Goal: Task Accomplishment & Management: Complete application form

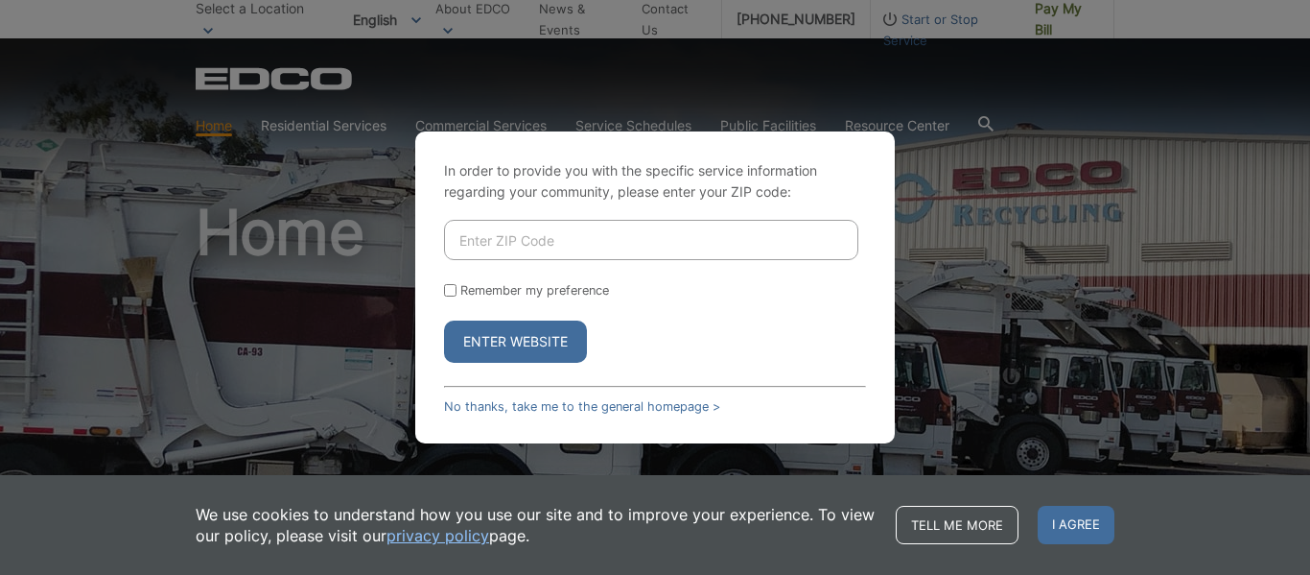
click at [1011, 296] on div "In order to provide you with the specific service information regarding your co…" at bounding box center [655, 287] width 1310 height 575
click at [679, 233] on input "Enter ZIP Code" at bounding box center [651, 240] width 414 height 40
type input "92113"
click at [444, 320] on button "Enter Website" at bounding box center [515, 341] width 143 height 42
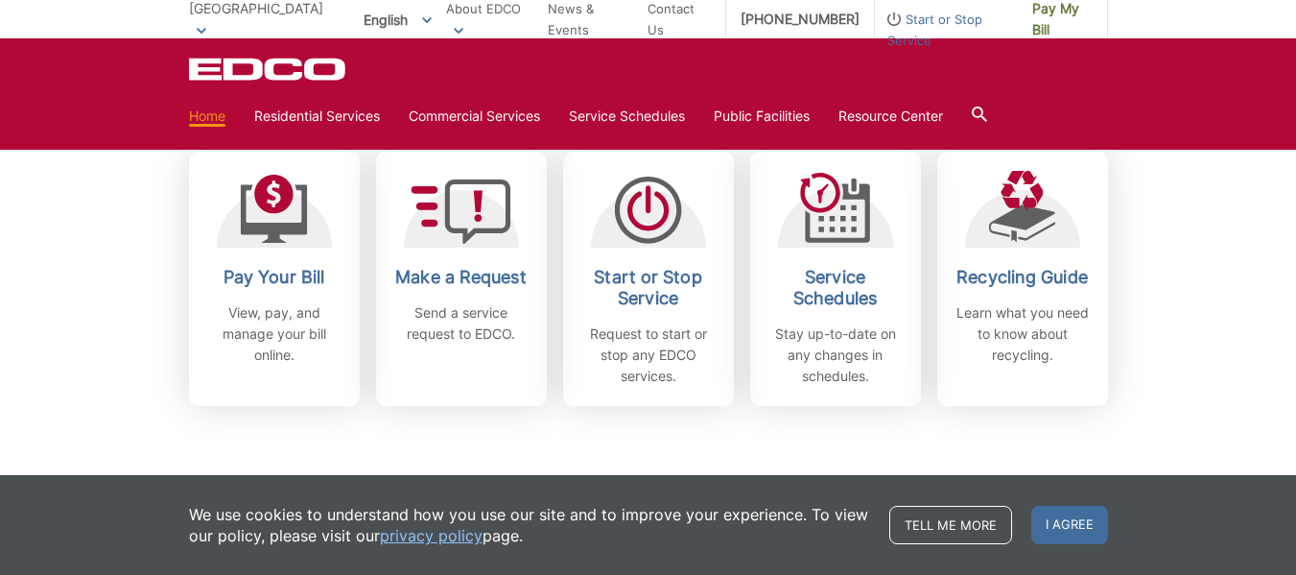
scroll to position [576, 0]
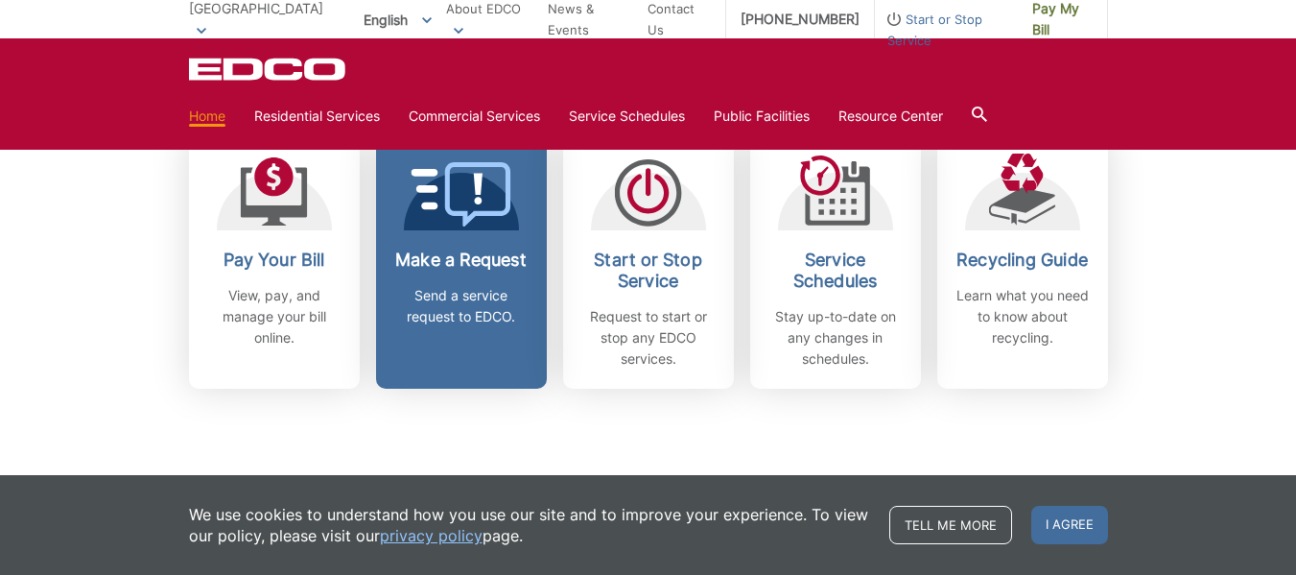
click at [450, 293] on p "Send a service request to EDCO." at bounding box center [461, 306] width 142 height 42
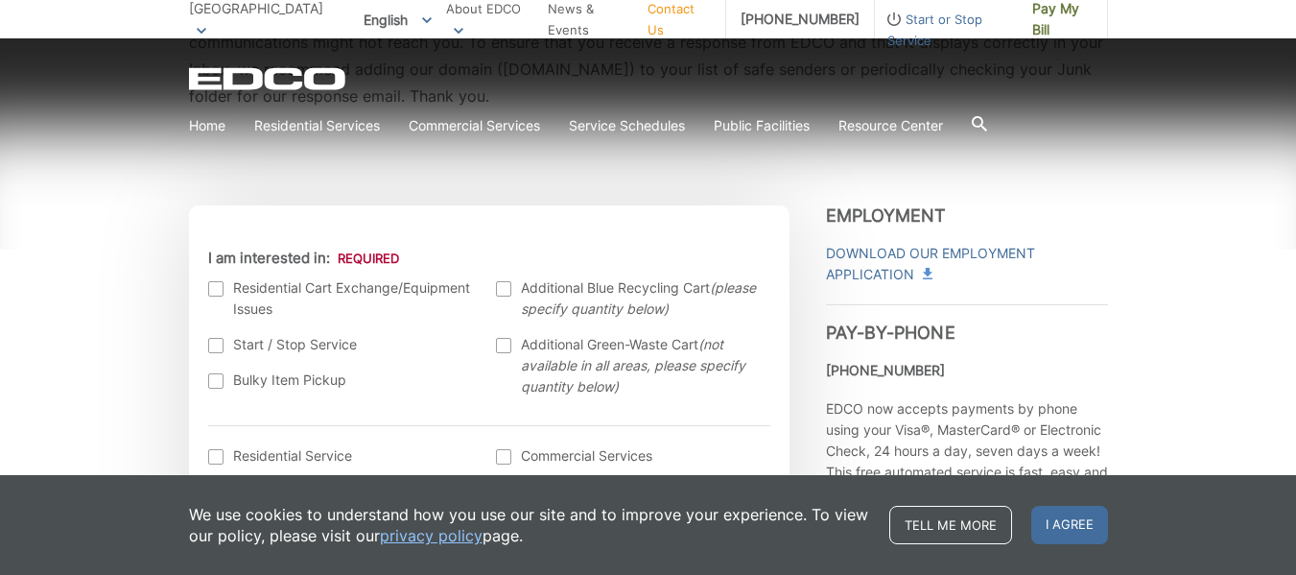
scroll to position [576, 0]
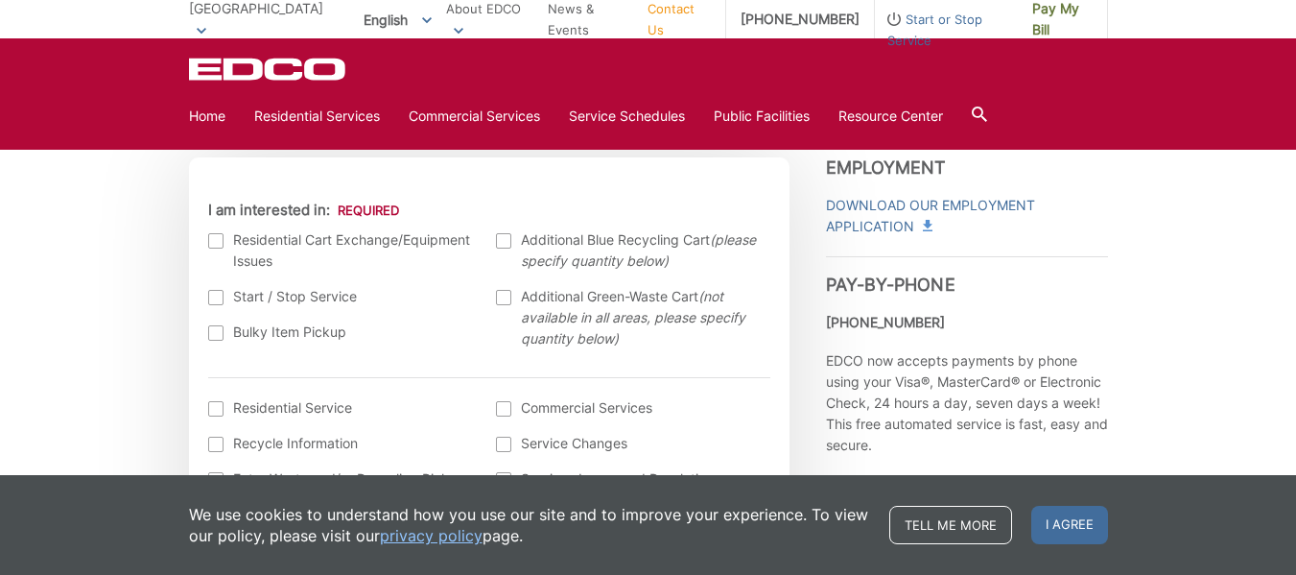
click at [214, 328] on div at bounding box center [215, 332] width 15 height 15
click at [0, 0] on input "Bulky Item Pickup" at bounding box center [0, 0] width 0 height 0
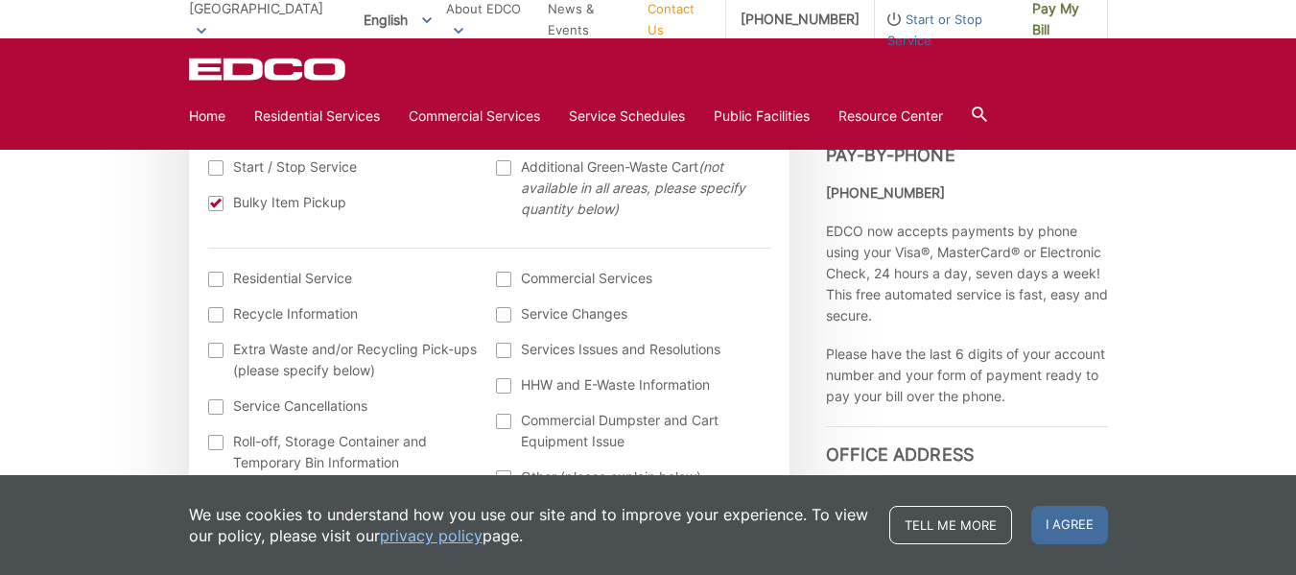
scroll to position [671, 0]
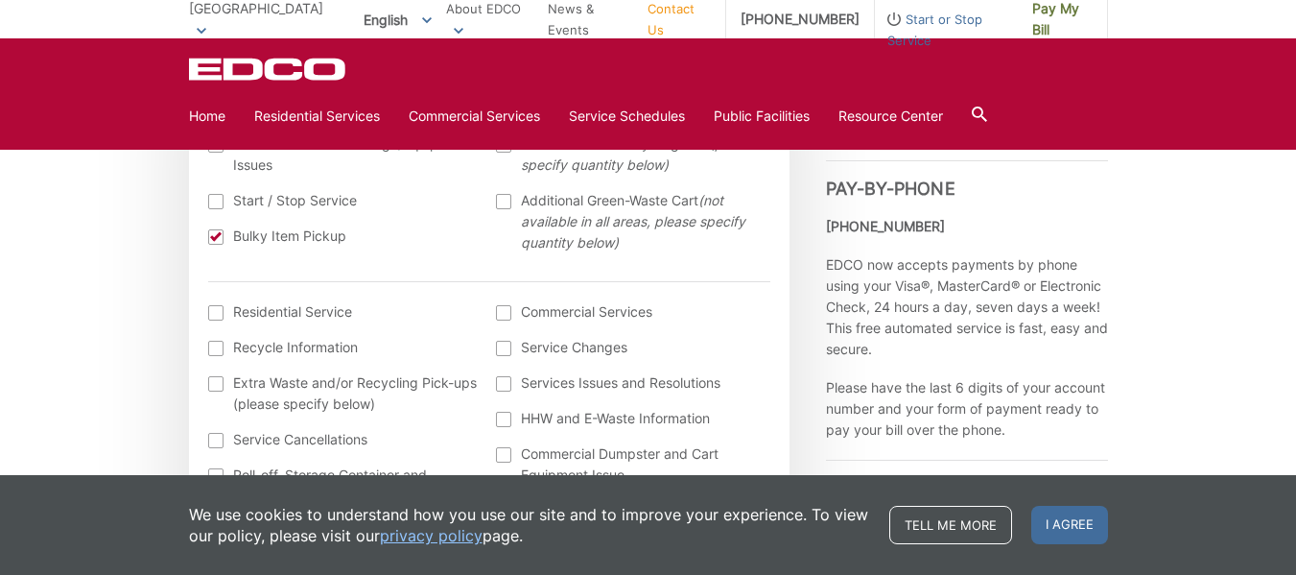
click at [214, 307] on div at bounding box center [215, 312] width 15 height 15
click at [0, 0] on input "I am interested in: (continued) *" at bounding box center [0, 0] width 0 height 0
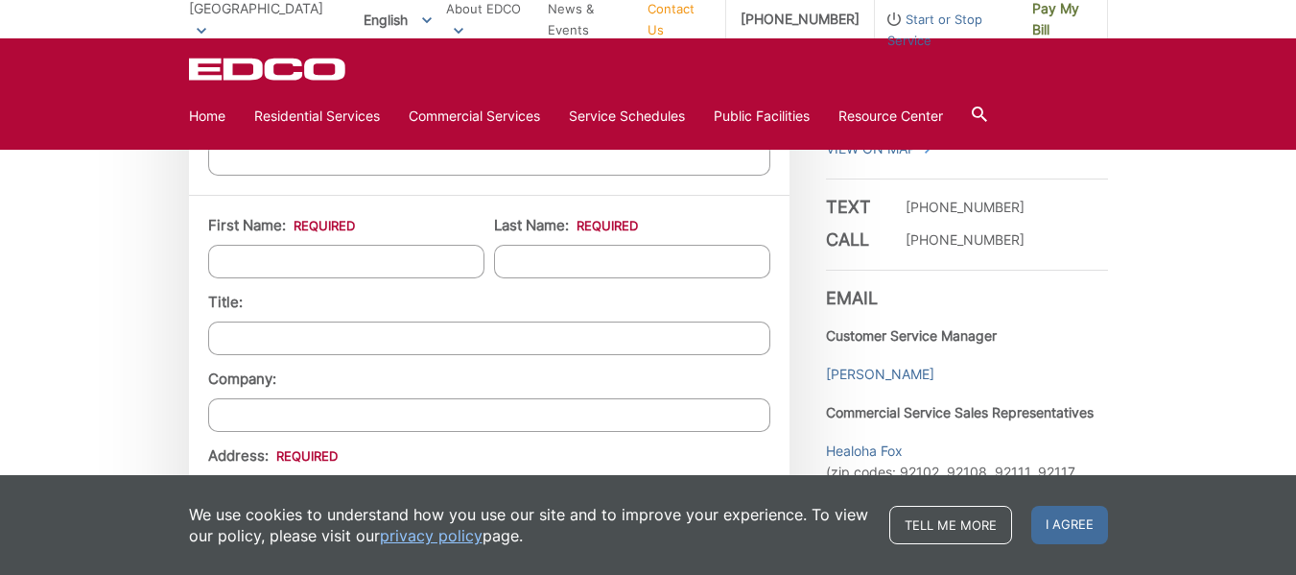
scroll to position [1535, 0]
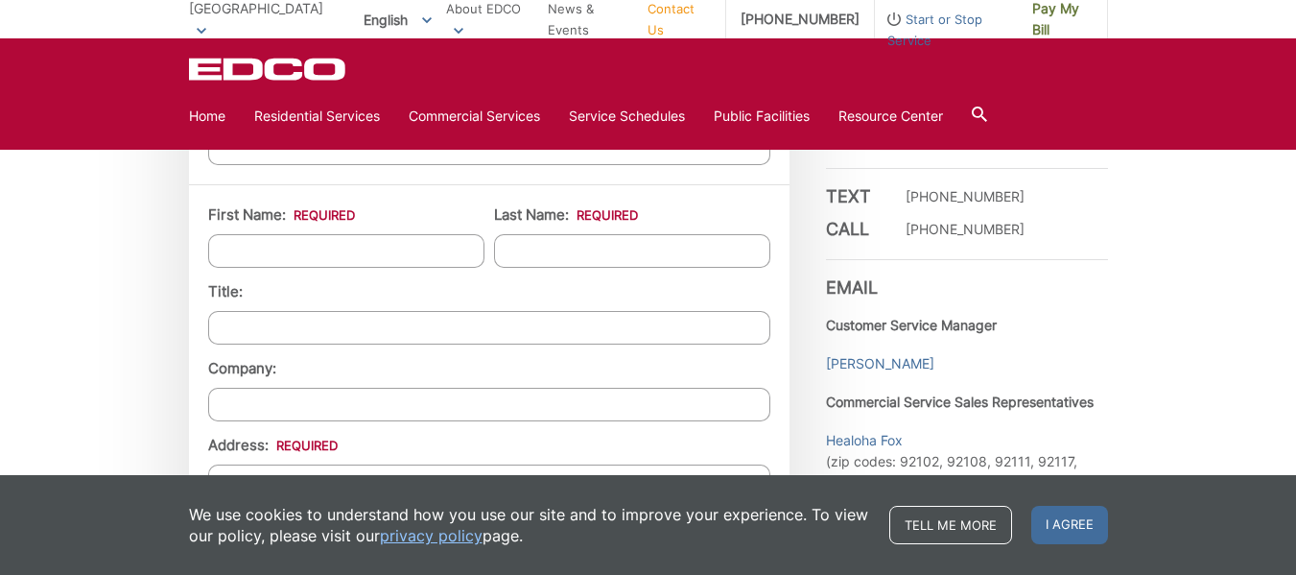
click at [279, 252] on input "First Name: *" at bounding box center [346, 251] width 276 height 34
type input "[PERSON_NAME]"
click at [238, 250] on input "[PERSON_NAME]" at bounding box center [346, 251] width 276 height 34
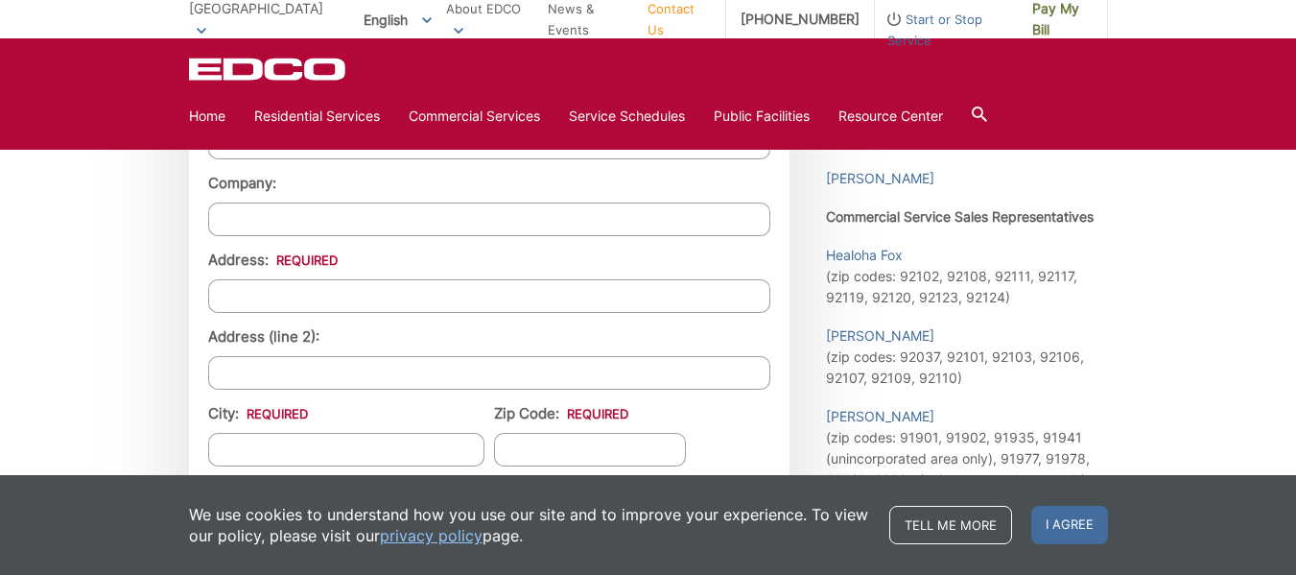
scroll to position [1727, 0]
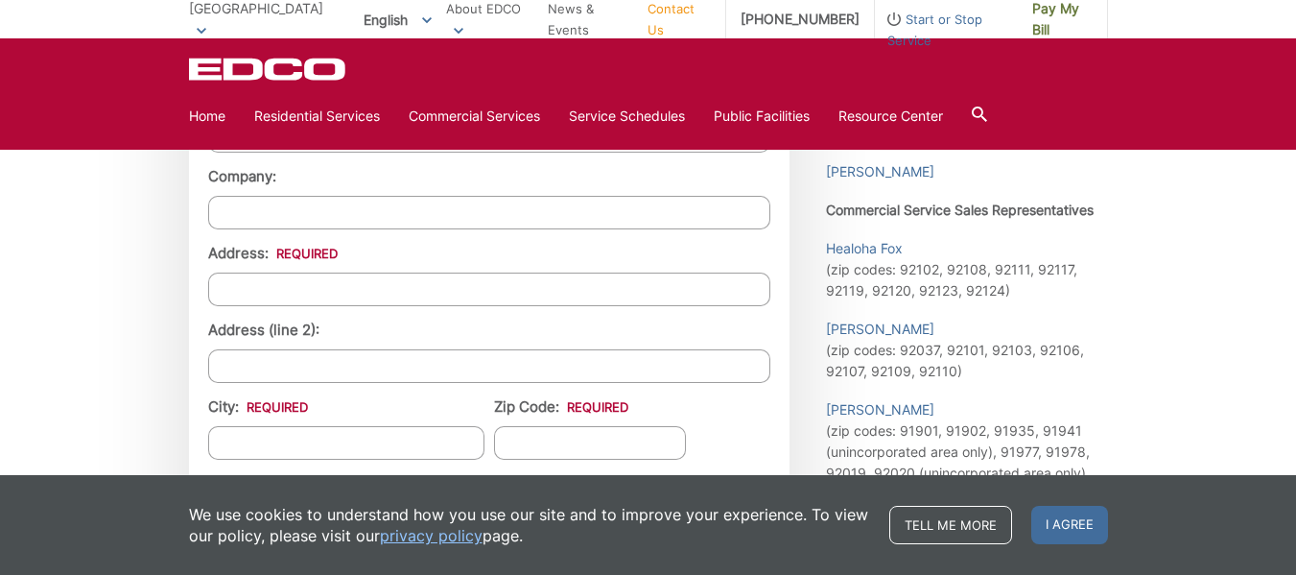
type input "[PERSON_NAME]"
click at [275, 297] on input "Address: *" at bounding box center [489, 289] width 562 height 34
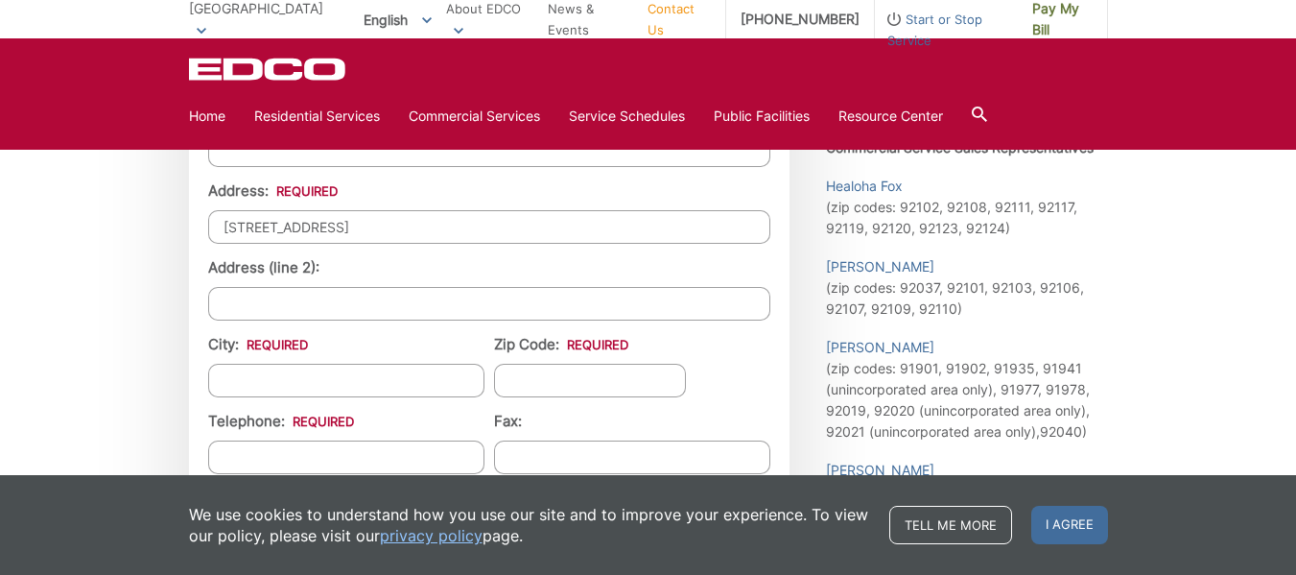
scroll to position [1822, 0]
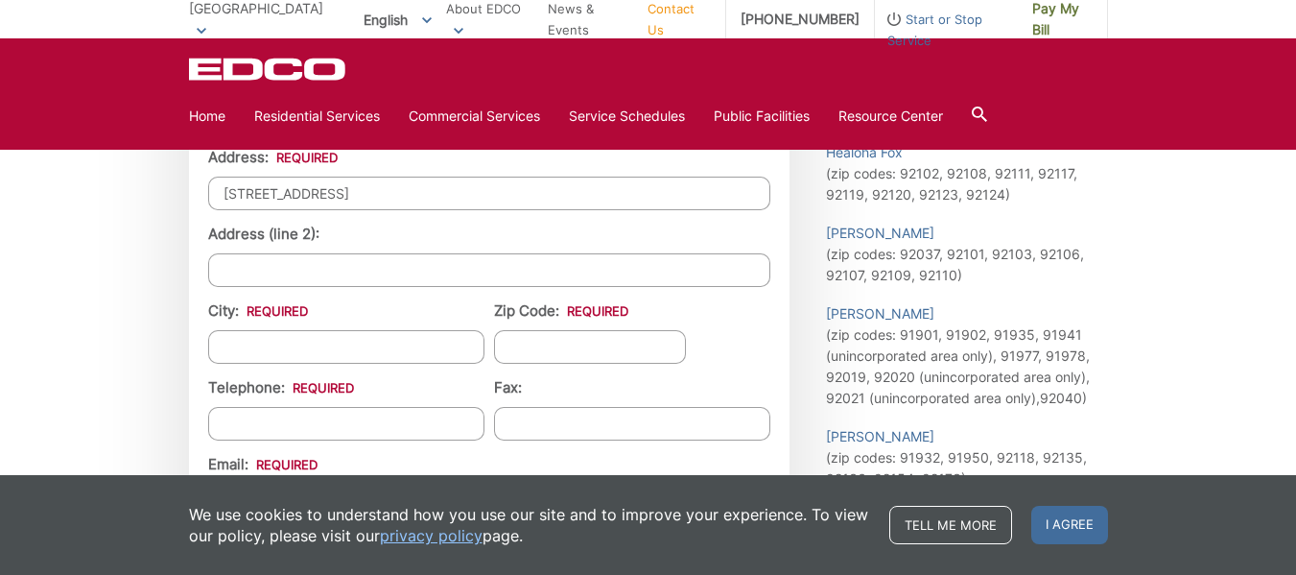
type input "[STREET_ADDRESS]"
click at [279, 339] on input "City: *" at bounding box center [346, 347] width 276 height 34
drag, startPoint x: 292, startPoint y: 340, endPoint x: 254, endPoint y: 342, distance: 37.5
click at [254, 342] on input "San DIEgo" at bounding box center [346, 347] width 276 height 34
type input "[GEOGRAPHIC_DATA]"
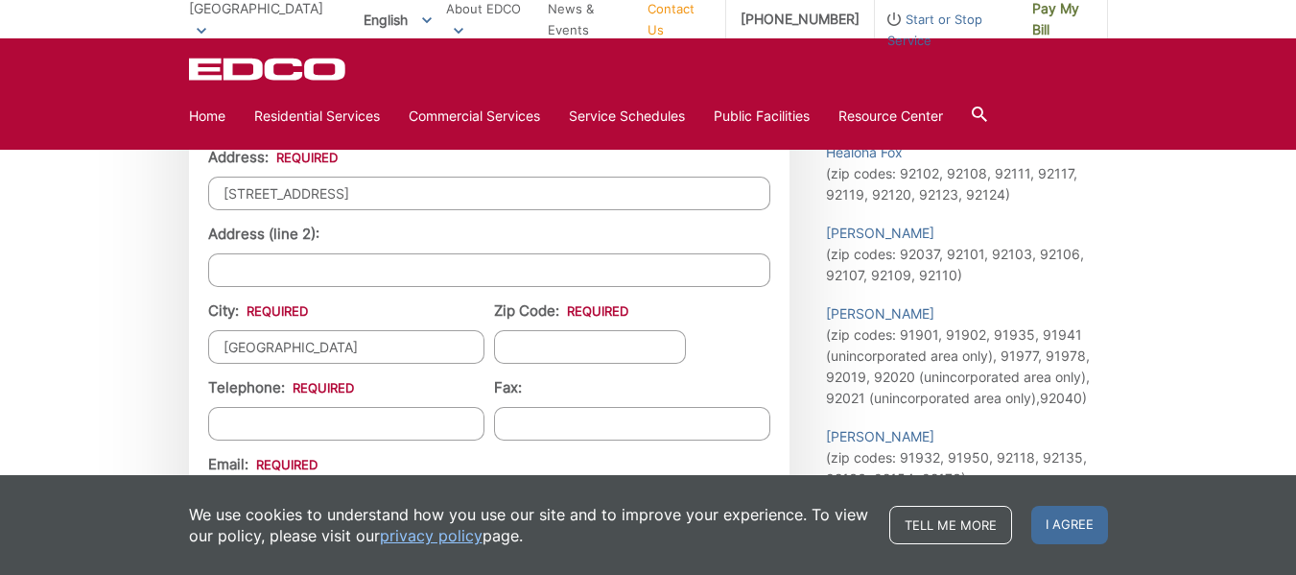
click at [567, 348] on input "Zip Code: *" at bounding box center [590, 347] width 192 height 34
type input "3"
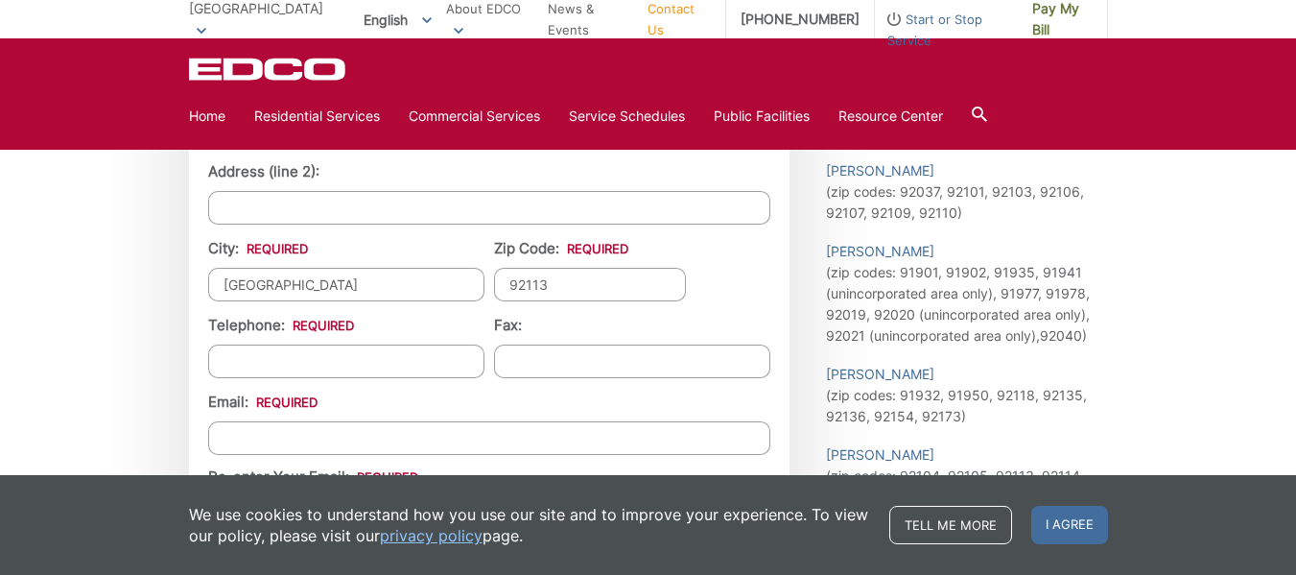
scroll to position [1918, 0]
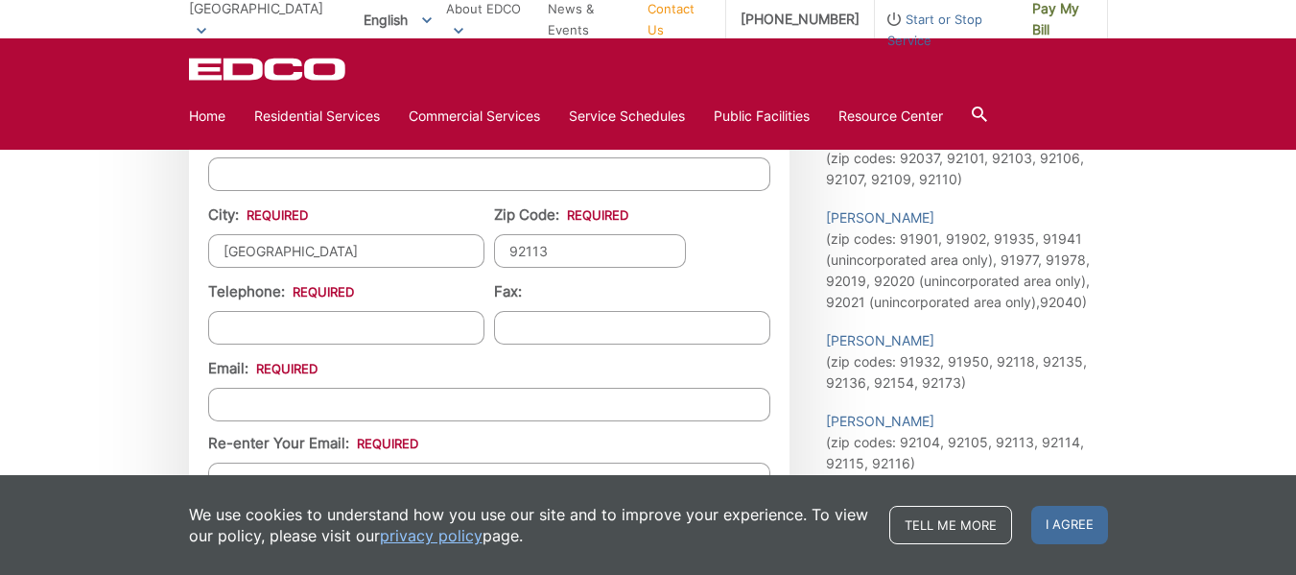
type input "92113"
click at [367, 319] on input "(___) ___-____" at bounding box center [346, 328] width 276 height 34
type input "(323) ___-____"
paste input "161) 928-9902"
click at [231, 325] on input "(161) 928-9902" at bounding box center [346, 328] width 276 height 34
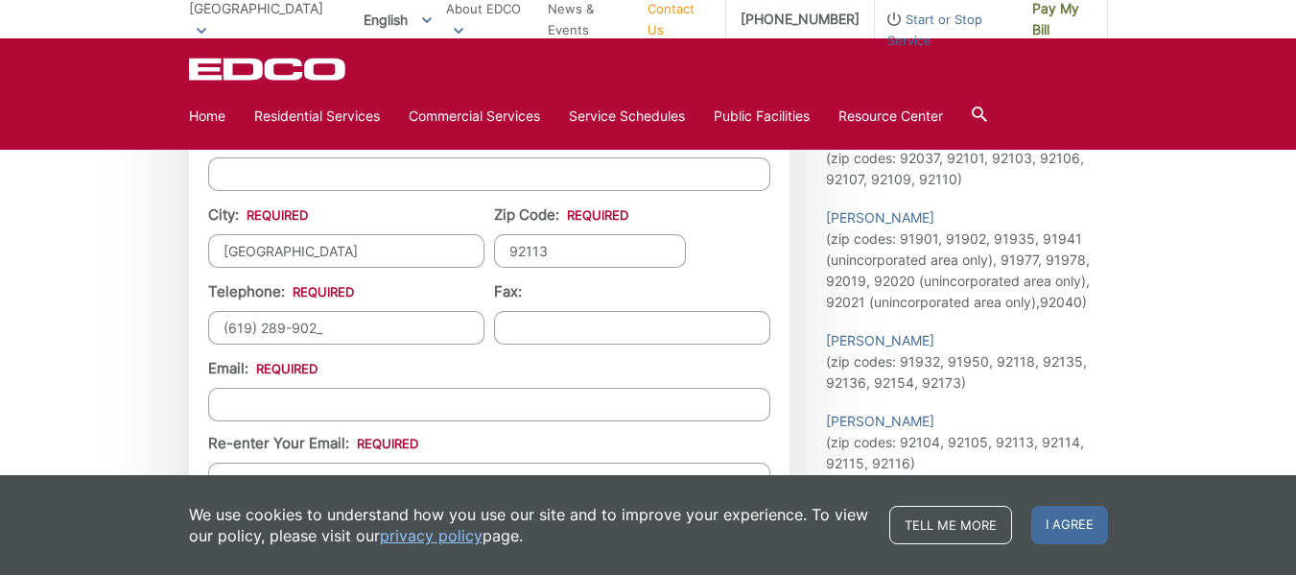
type input "(619) 289-902_"
type input "(___) ___-____"
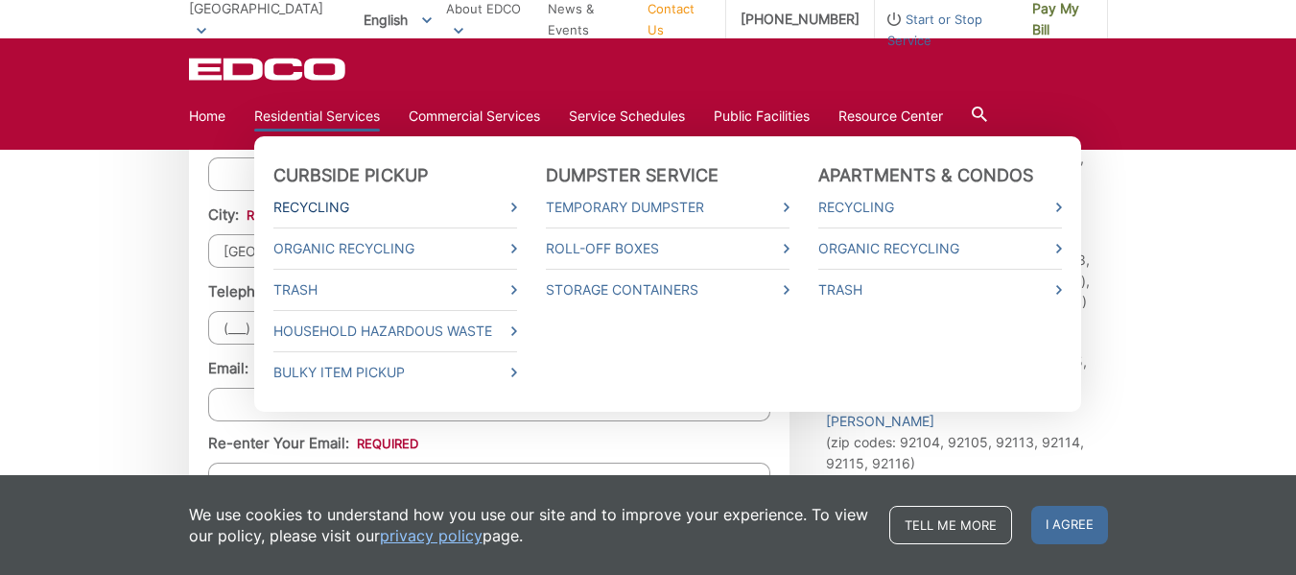
paste input "619) 289-9020"
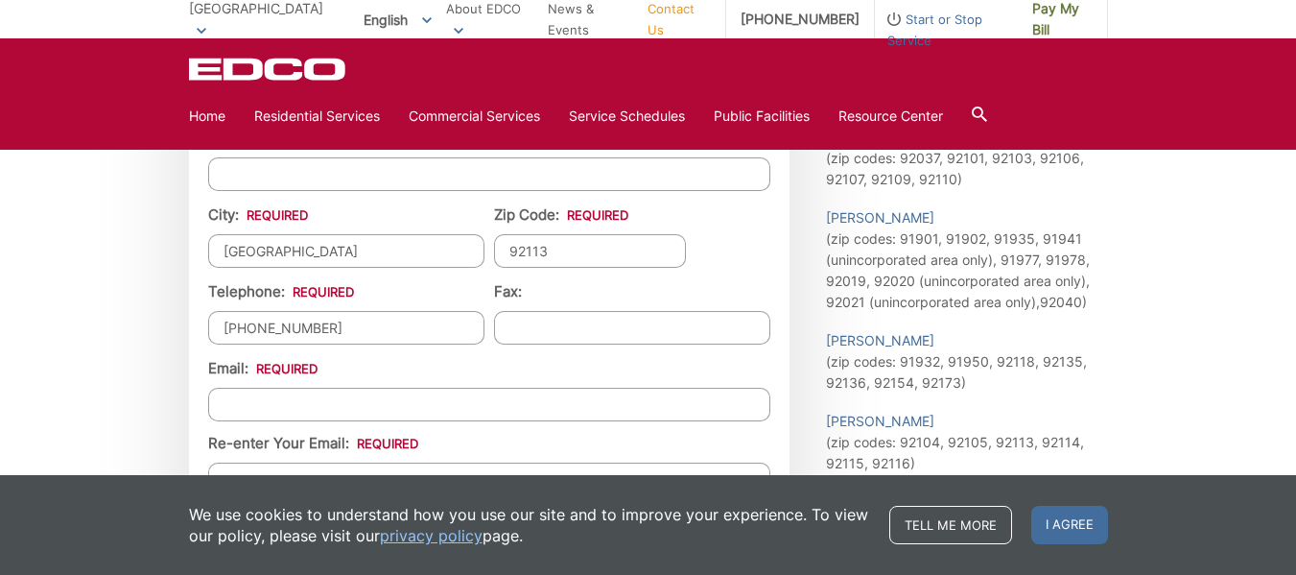
type input "[PHONE_NUMBER]"
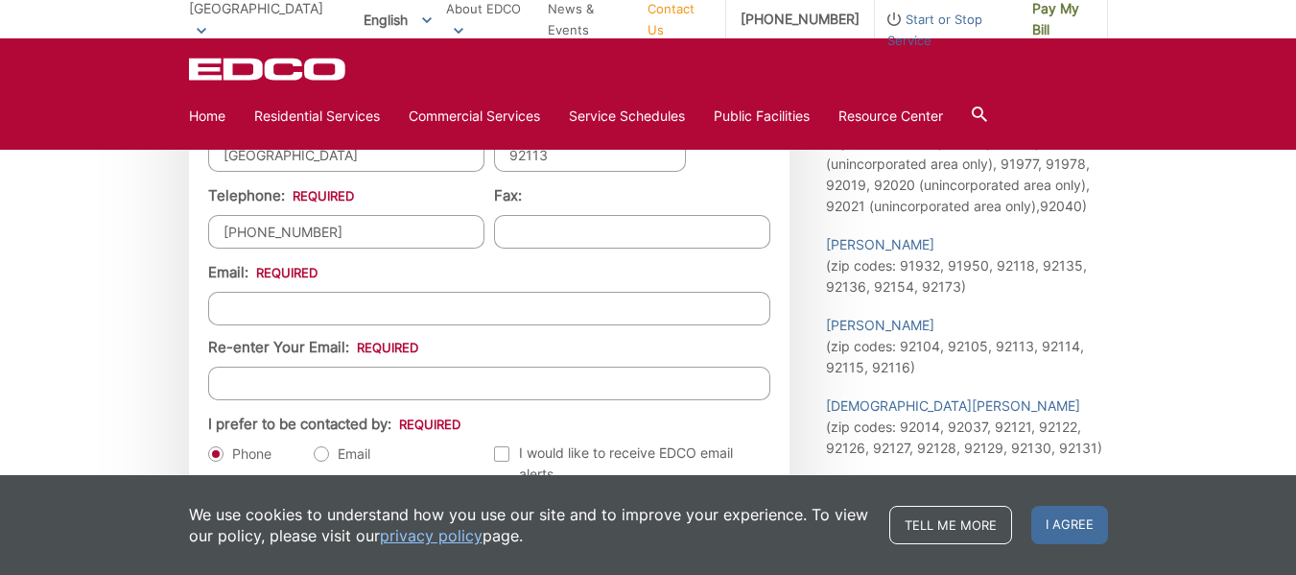
click at [310, 286] on div "Email: Re-enter Your Email:" at bounding box center [489, 331] width 562 height 138
click at [309, 301] on input "Email *" at bounding box center [489, 309] width 562 height 34
paste input "[EMAIL_ADDRESS][DOMAIN_NAME]"
type input "[EMAIL_ADDRESS][DOMAIN_NAME]"
click at [287, 381] on input "Re-enter Your Email:" at bounding box center [489, 383] width 562 height 34
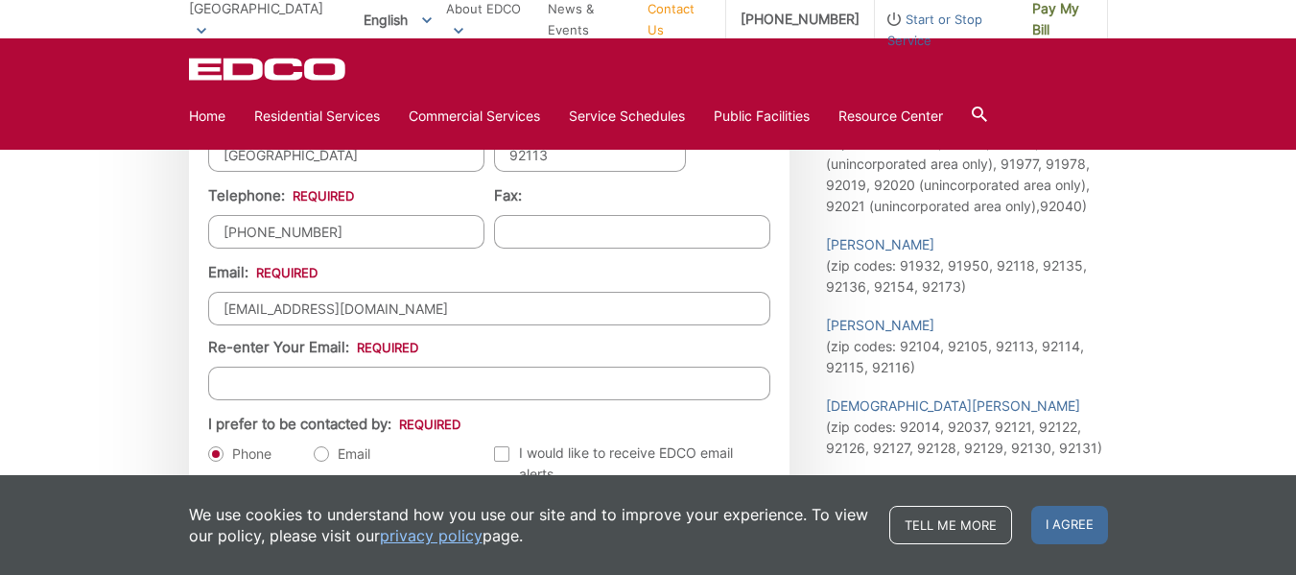
paste input "[EMAIL_ADDRESS][DOMAIN_NAME]"
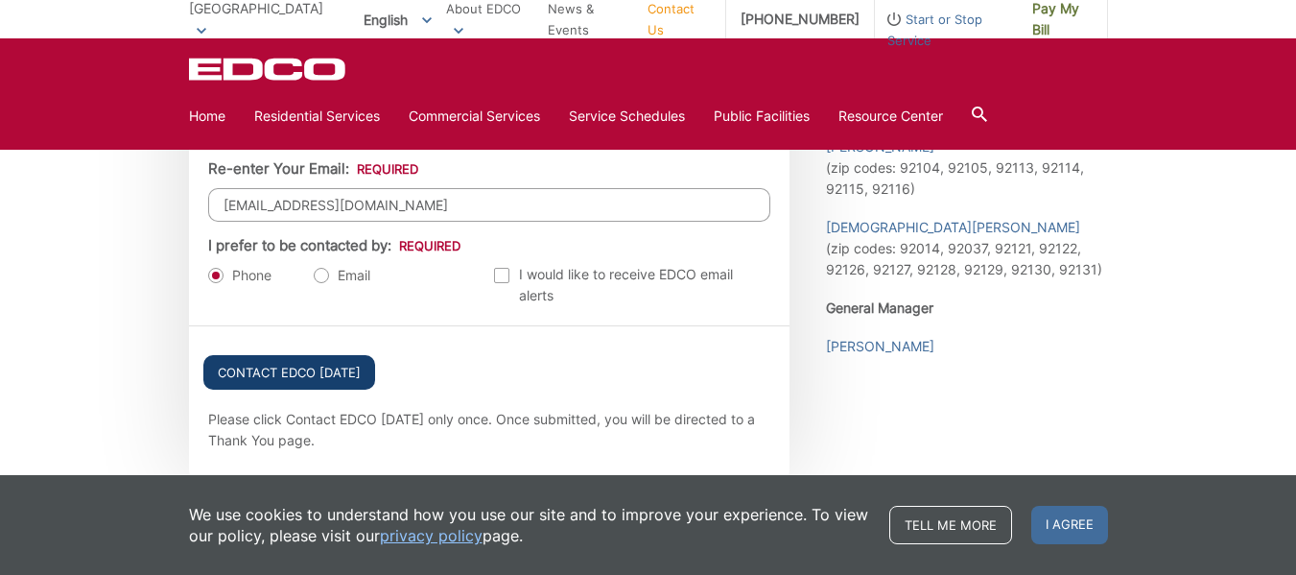
scroll to position [2206, 0]
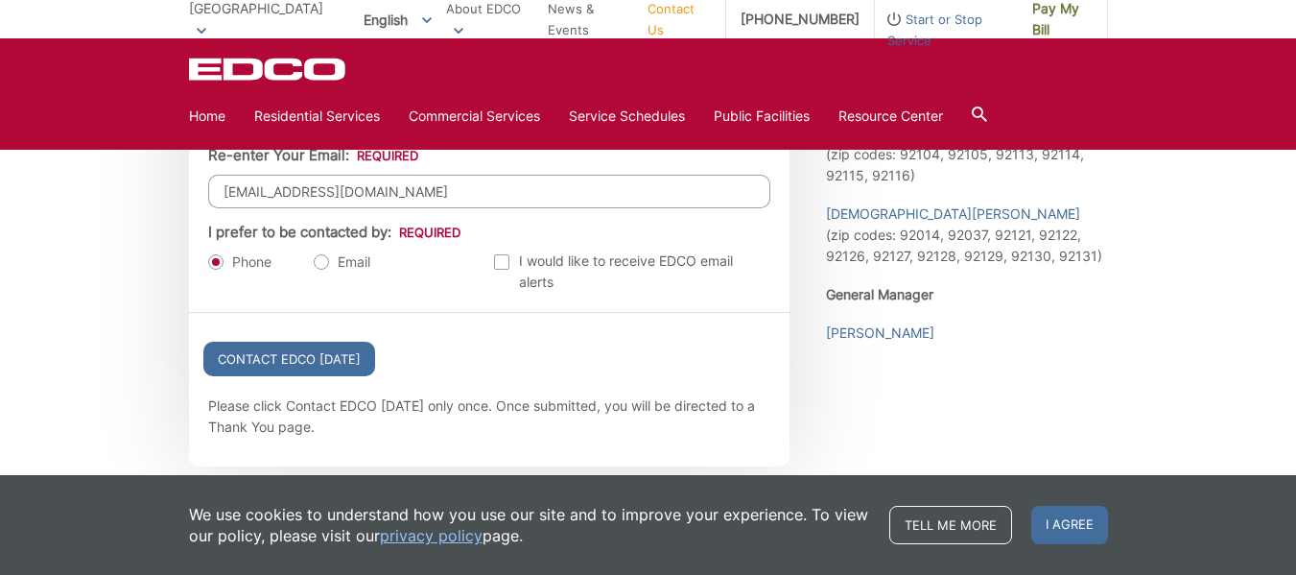
type input "[EMAIL_ADDRESS][DOMAIN_NAME]"
click at [315, 253] on label "Email" at bounding box center [342, 261] width 57 height 19
radio input "true"
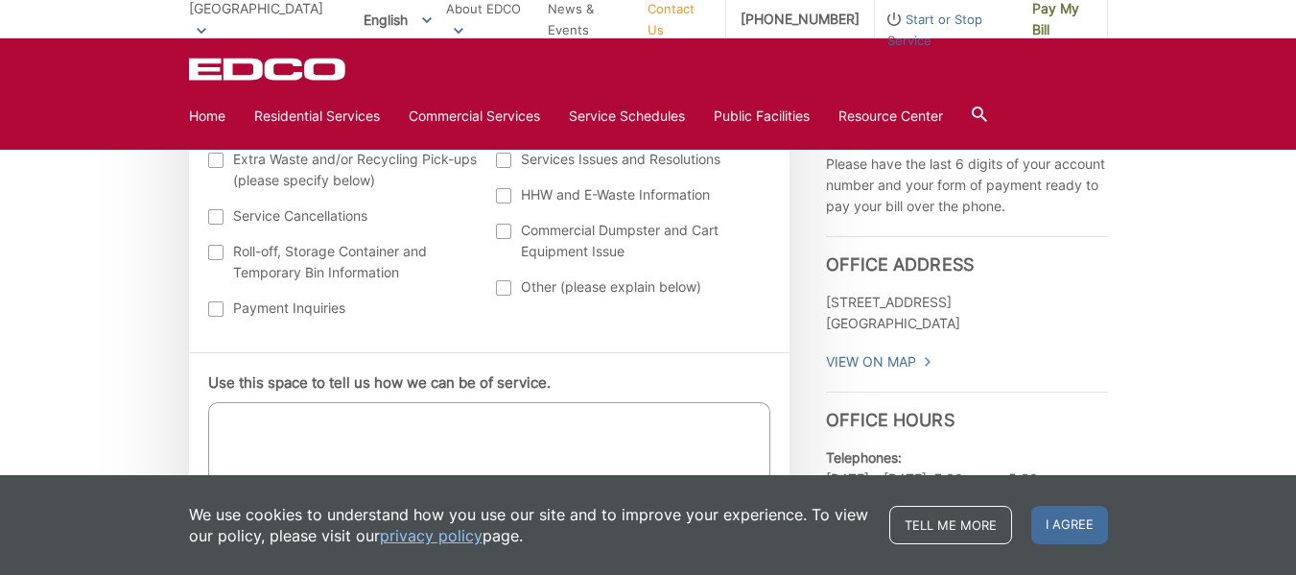
scroll to position [863, 0]
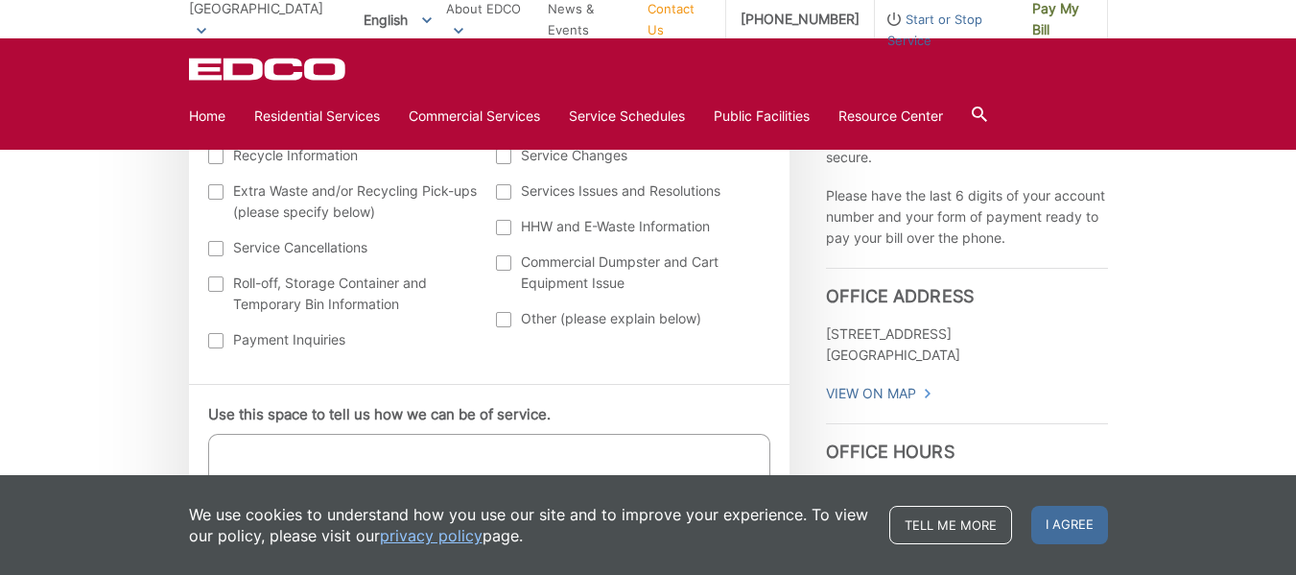
click at [354, 442] on textarea "Use this space to tell us how we can be of service." at bounding box center [489, 482] width 562 height 96
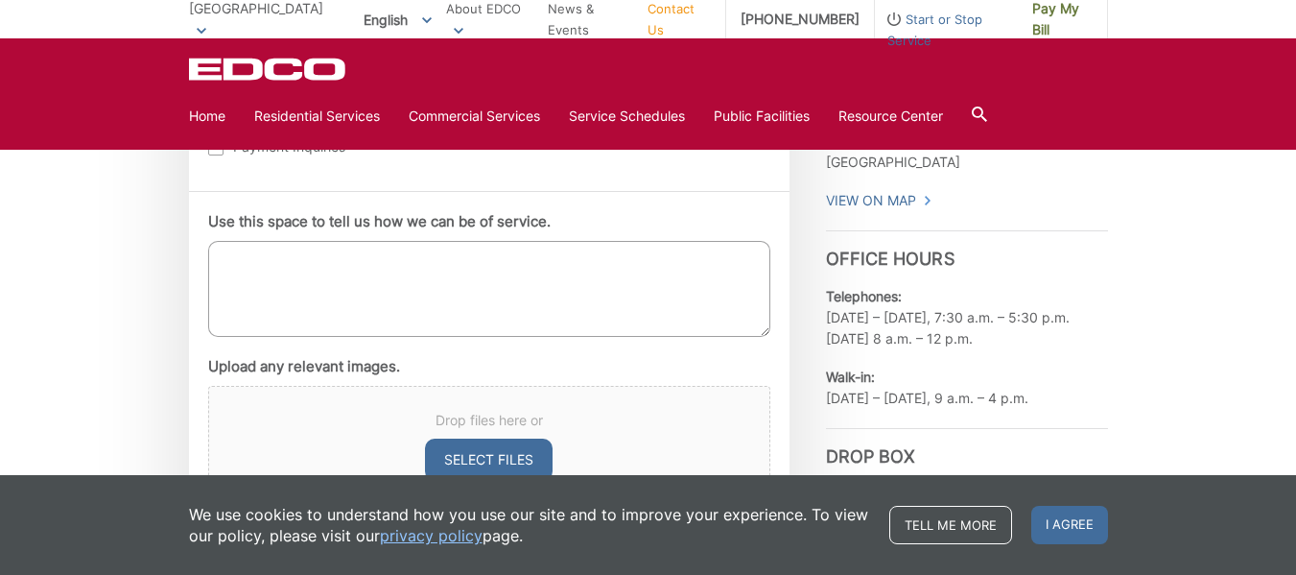
scroll to position [1055, 0]
click at [312, 292] on textarea "Use this space to tell us how we can be of service." at bounding box center [489, 290] width 562 height 96
click at [637, 260] on textarea "Bulk pickup of trash items: Dress, china-cabnie, twin matress and futon" at bounding box center [489, 290] width 562 height 96
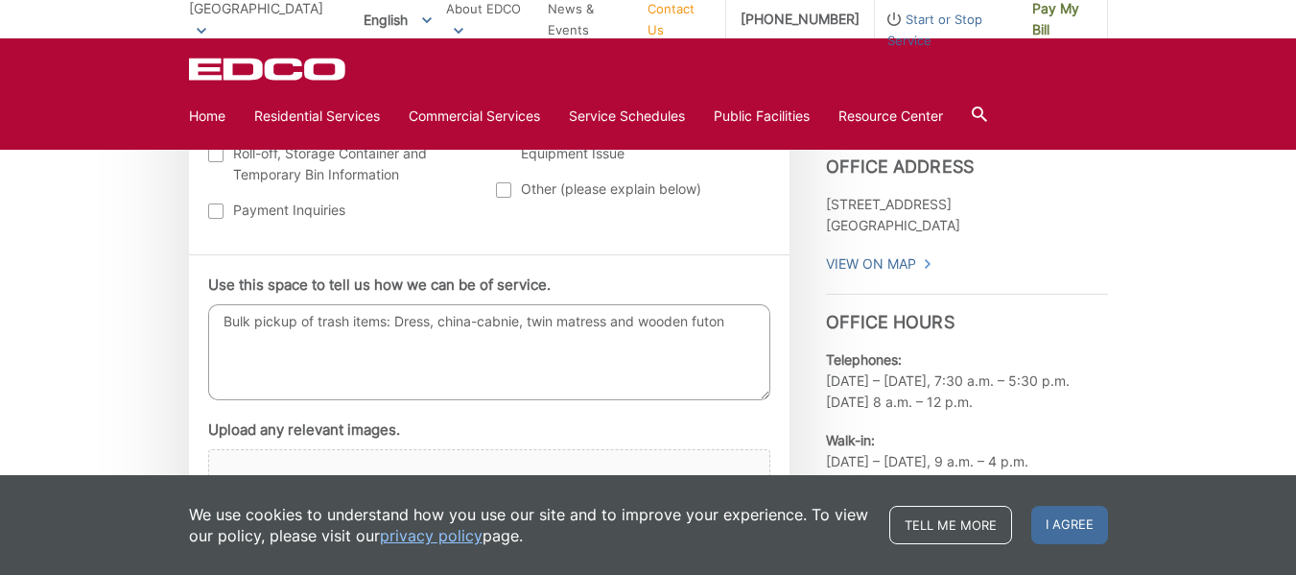
scroll to position [959, 0]
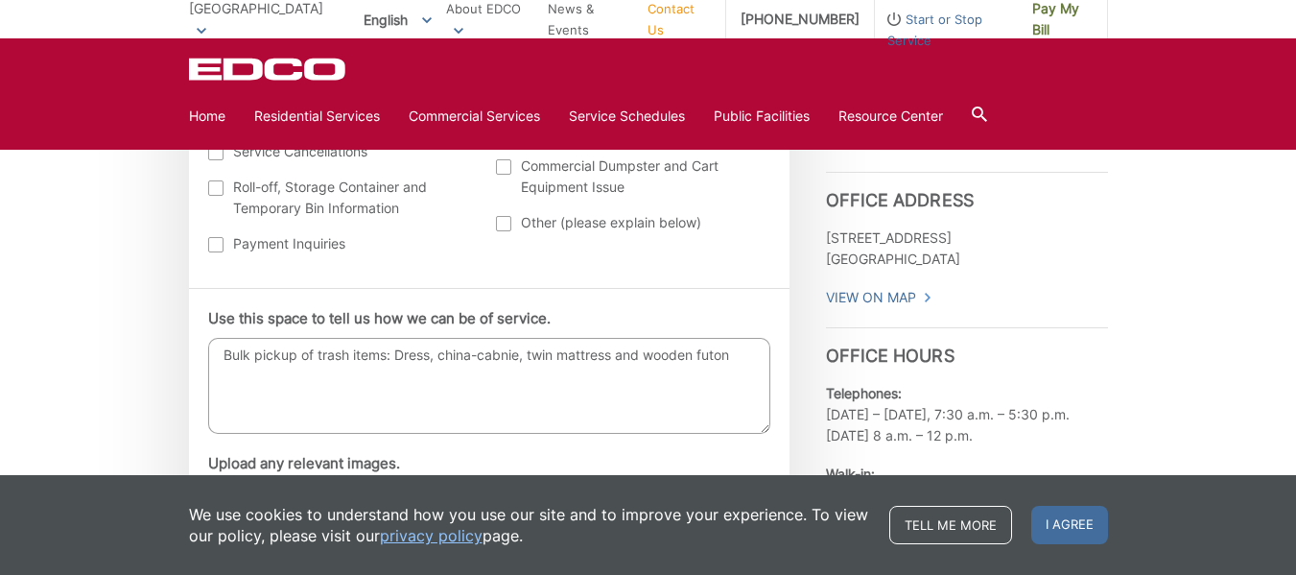
drag, startPoint x: 463, startPoint y: 359, endPoint x: 449, endPoint y: 363, distance: 14.9
click at [449, 363] on textarea "Bulk pickup of trash items: Dress, china-cabnie, twin mattress and wooden futon" at bounding box center [489, 386] width 562 height 96
click at [522, 356] on textarea "Bulk pickup of trash items: Dress, china-cabnie, twin mattress and wooden futon" at bounding box center [489, 386] width 562 height 96
click at [654, 383] on textarea "Bulk pickup of trash items: Dress, china-cabniet, twin mattress and wooden futon" at bounding box center [489, 386] width 562 height 96
drag, startPoint x: 656, startPoint y: 358, endPoint x: 624, endPoint y: 361, distance: 31.8
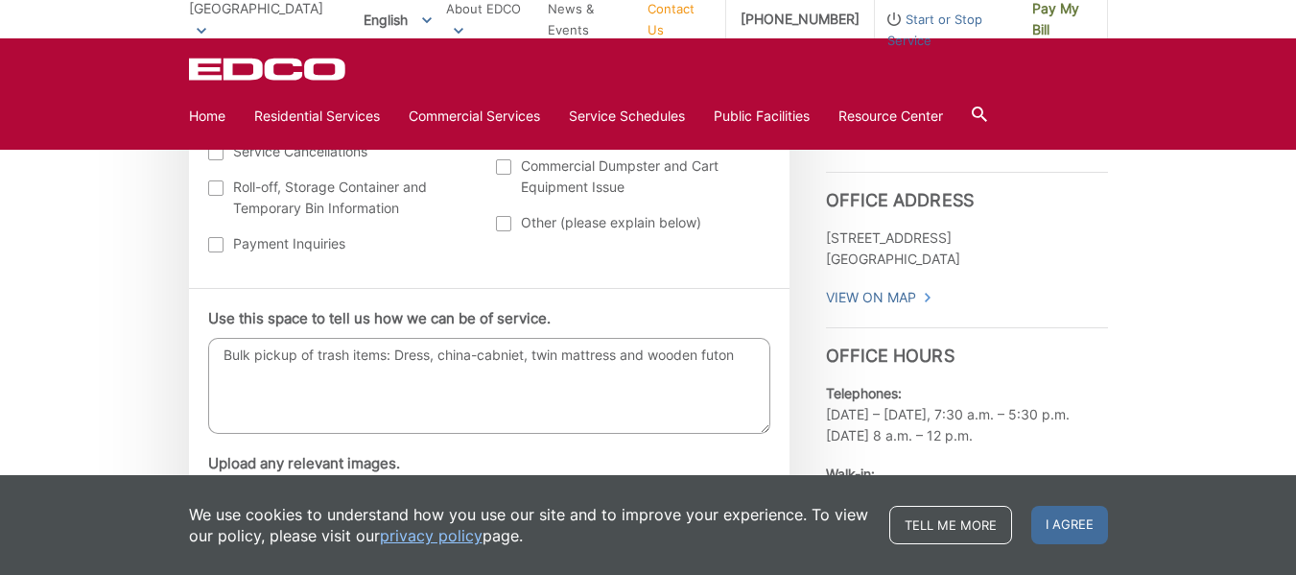
click at [624, 361] on textarea "Bulk pickup of trash items: Dress, china-cabniet, twin mattress and wooden futon" at bounding box center [489, 386] width 562 height 96
click at [721, 354] on textarea "Bulk pickup of trash items: Dress, china-cabniet, twin mattress wooden futon" at bounding box center [489, 386] width 562 height 96
click at [620, 360] on textarea "Bulk pickup of trash items: Dress, china-cabniet, twin mattress wooden futon" at bounding box center [489, 386] width 562 height 96
click at [719, 349] on textarea "Bulk pickup of trash items: Dress, china-cabniet, twin mattress, wooden futon" at bounding box center [489, 386] width 562 height 96
click at [468, 358] on textarea "Bulk pickup of trash items: Dress, china-cabniet, twin mattress, wooden futon, …" at bounding box center [489, 386] width 562 height 96
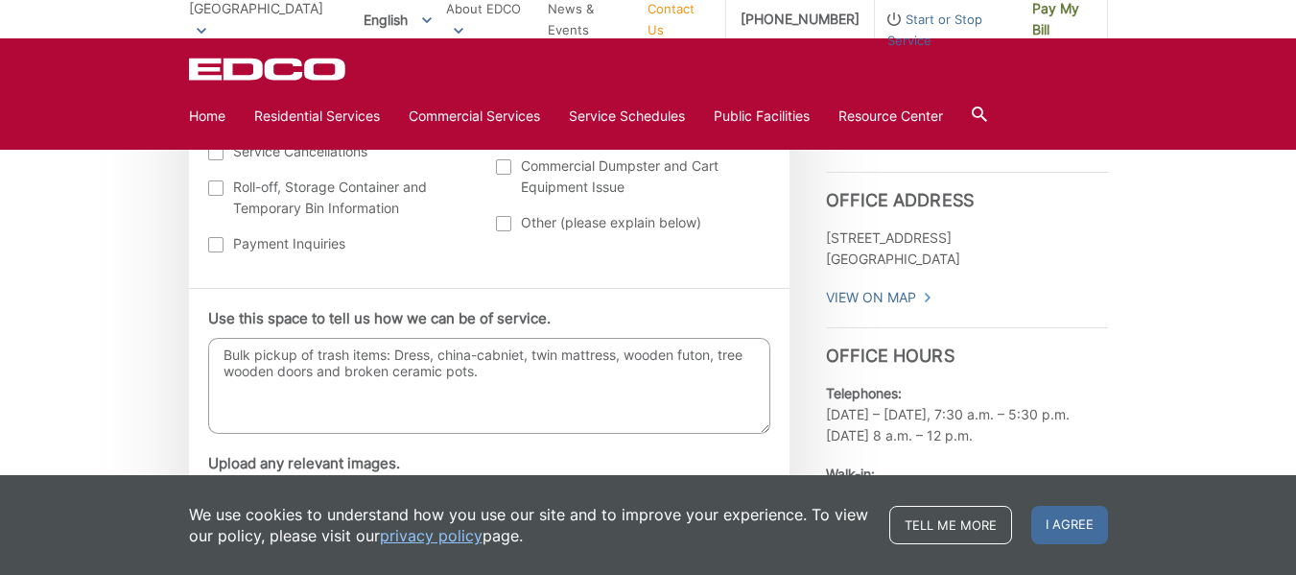
click at [479, 370] on textarea "Bulk pickup of trash items: Dress, china-cabniet, twin mattress, wooden futon, …" at bounding box center [489, 386] width 562 height 96
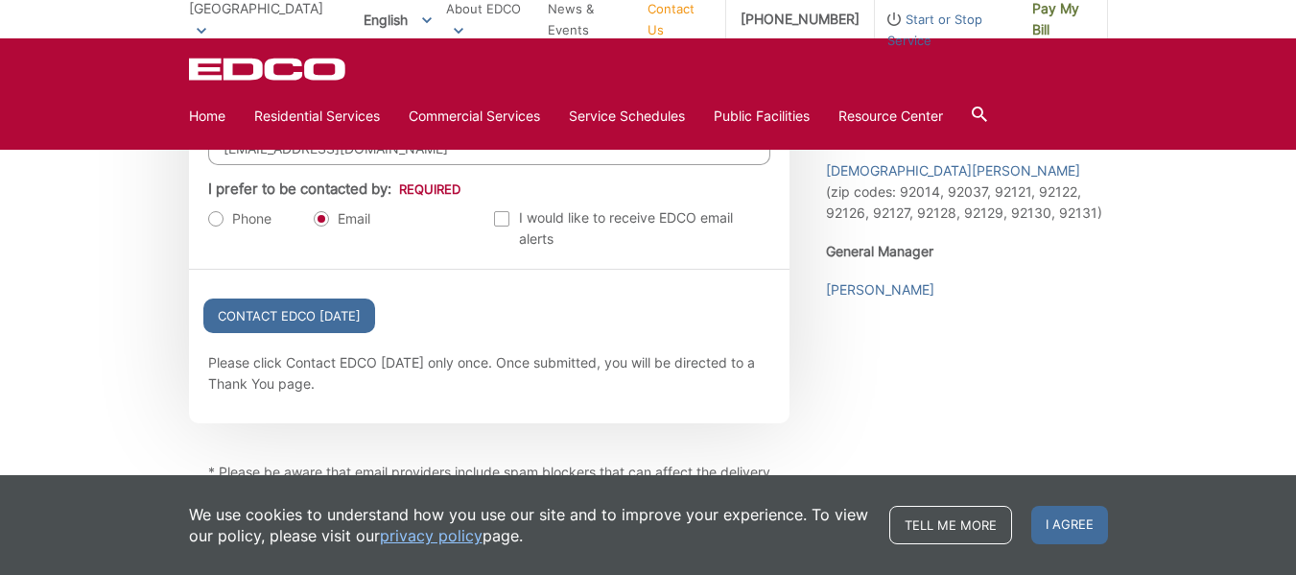
scroll to position [2398, 0]
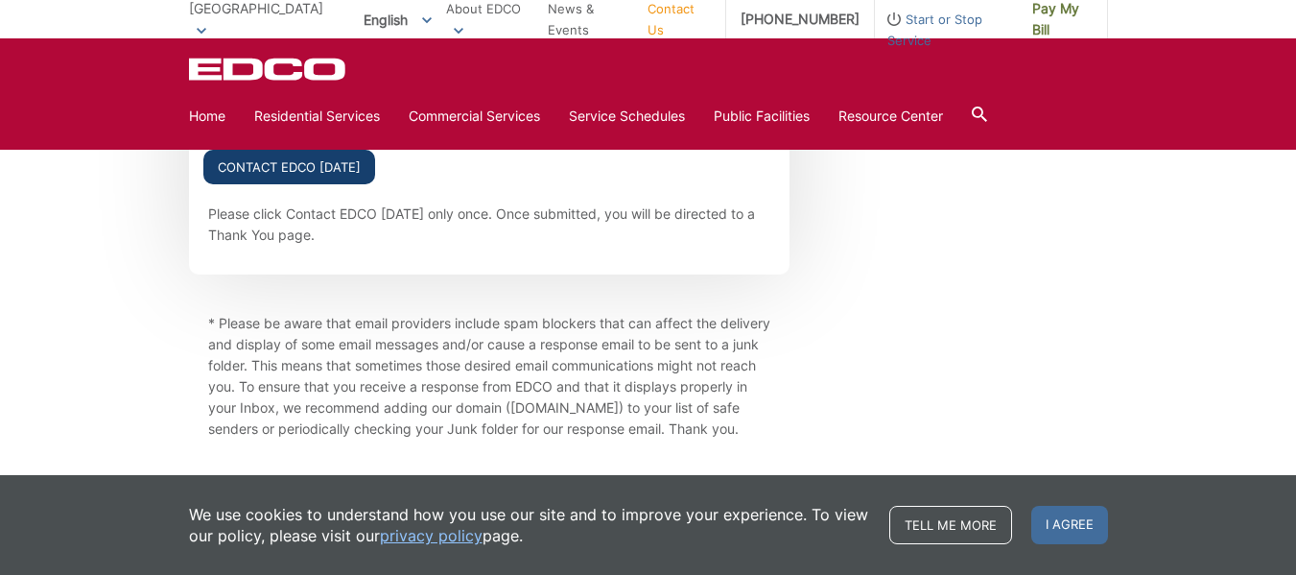
type textarea "Bulk pickup of trash items: Dress, china-cabniet, twin mattress, wooden futon, …"
click at [279, 174] on input "Contact EDCO [DATE]" at bounding box center [289, 167] width 172 height 35
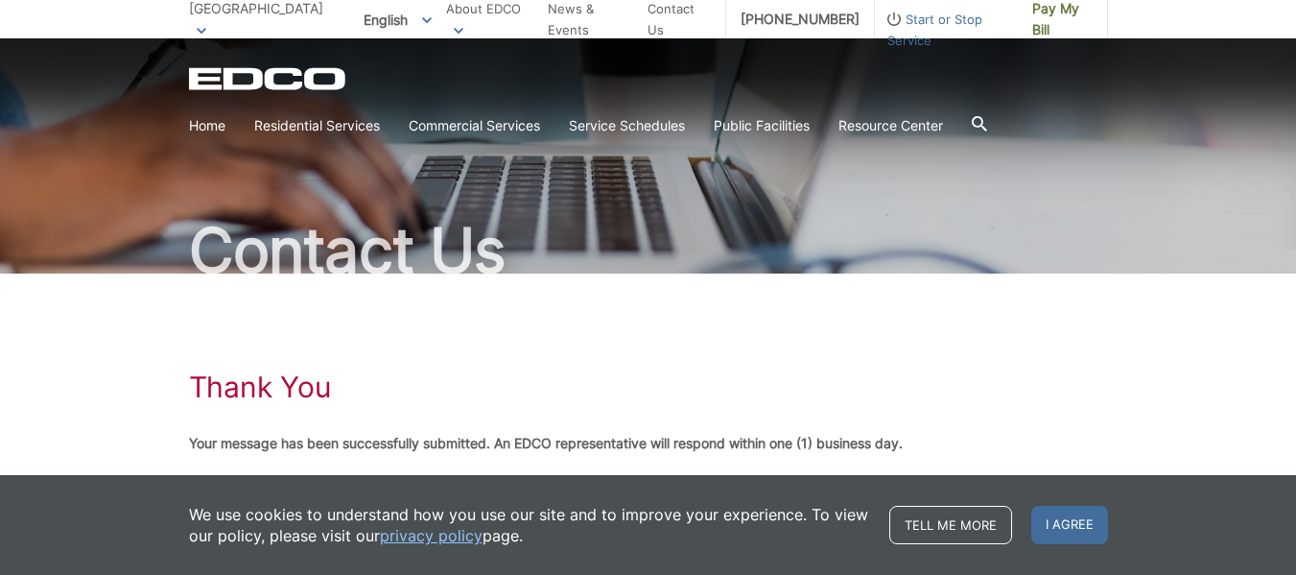
scroll to position [135, 0]
